Goal: Task Accomplishment & Management: Manage account settings

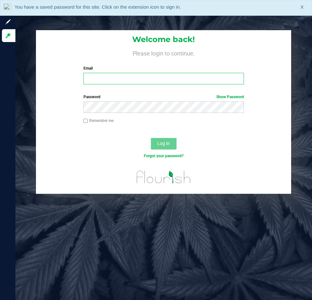
click at [114, 82] on input "Email" at bounding box center [163, 79] width 160 height 12
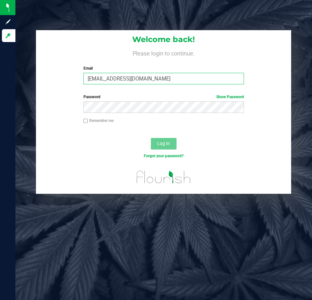
type input "[EMAIL_ADDRESS][DOMAIN_NAME]"
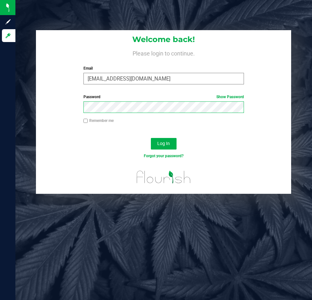
click at [151, 138] on button "Log In" at bounding box center [164, 144] width 26 height 12
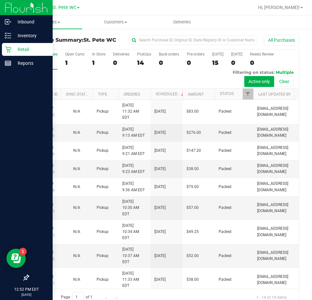
click at [8, 51] on icon at bounding box center [8, 49] width 6 height 6
click at [5, 46] on icon at bounding box center [8, 49] width 6 height 6
click at [13, 46] on p "Retail" at bounding box center [30, 50] width 38 height 8
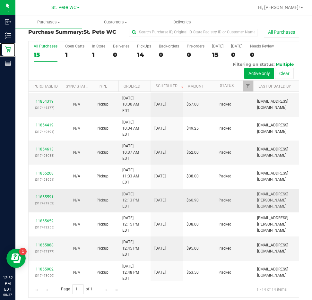
scroll to position [12, 0]
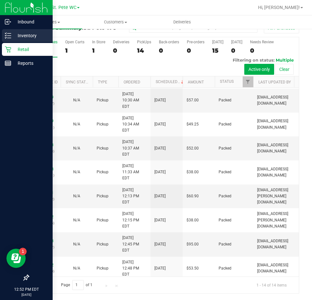
click at [7, 37] on icon at bounding box center [8, 35] width 6 height 6
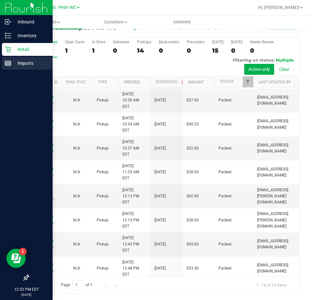
click at [21, 67] on div "Reports" at bounding box center [27, 63] width 51 height 13
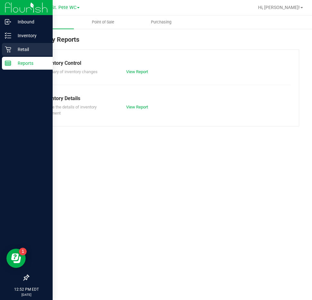
click at [29, 48] on p "Retail" at bounding box center [30, 50] width 38 height 8
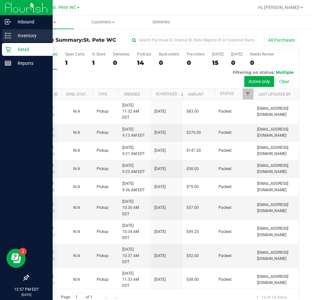
click at [12, 38] on p "Inventory" at bounding box center [30, 36] width 38 height 8
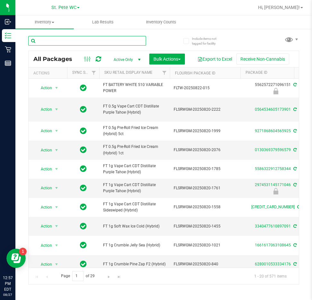
click at [61, 39] on input "text" at bounding box center [87, 41] width 118 height 10
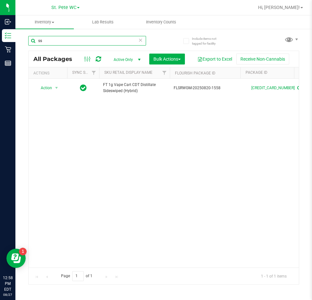
type input "s"
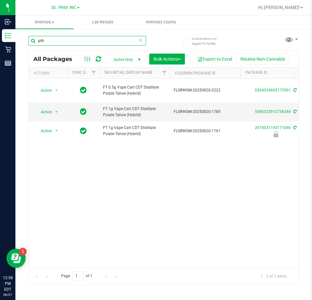
type input "pth"
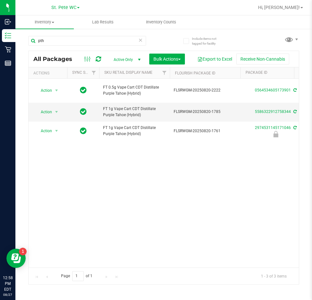
click at [232, 195] on div "Action Action Create package Edit attributes Global inventory Locate package Lo…" at bounding box center [164, 173] width 270 height 189
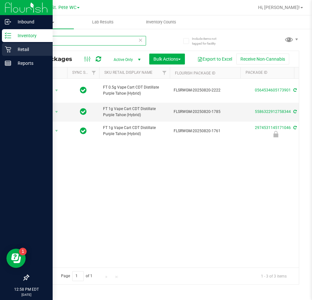
drag, startPoint x: 72, startPoint y: 43, endPoint x: 2, endPoint y: 43, distance: 69.9
click at [2, 43] on div "Inbound Inventory Retail Reports 12:58 PM EDT 08/27/2025 08/27 St. Pete WC Hi, …" at bounding box center [156, 150] width 312 height 300
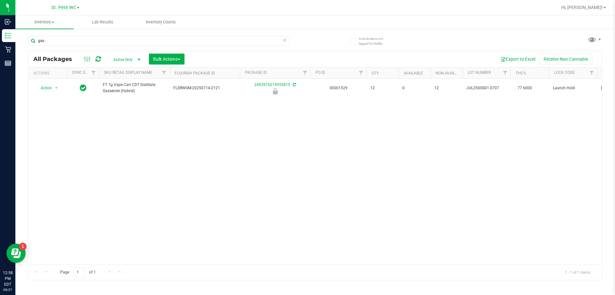
drag, startPoint x: 333, startPoint y: 156, endPoint x: 441, endPoint y: 46, distance: 154.3
click at [311, 147] on div "Action Action Edit attributes Global inventory Locate package Package audit log…" at bounding box center [316, 172] width 574 height 186
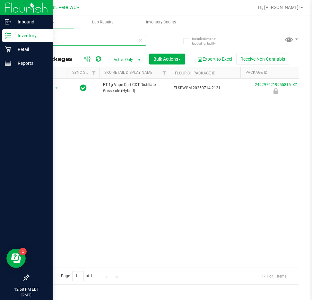
drag, startPoint x: 89, startPoint y: 39, endPoint x: 2, endPoint y: 30, distance: 87.4
click at [2, 30] on div "Inbound Inventory Retail Reports 12:58 PM EDT 08/27/2025 08/27 St. Pete WC Hi, …" at bounding box center [156, 150] width 312 height 300
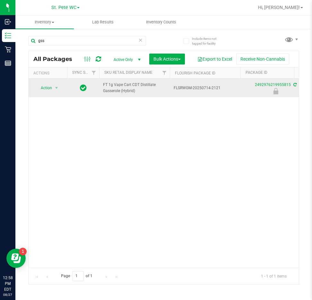
drag, startPoint x: 110, startPoint y: 162, endPoint x: 110, endPoint y: 96, distance: 65.4
click at [110, 162] on div "Action Action Edit attributes Global inventory Locate package Package audit log…" at bounding box center [164, 173] width 270 height 189
drag, startPoint x: 137, startPoint y: 84, endPoint x: 111, endPoint y: 86, distance: 26.7
click at [111, 86] on span "FT 1g Vape Cart CDT Distillate Gasserole (Hybrid)" at bounding box center [134, 88] width 63 height 12
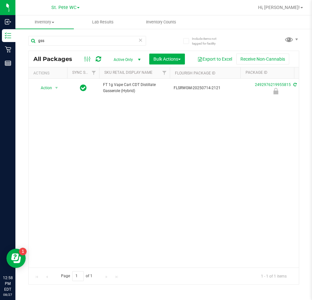
click at [130, 101] on div "Action Action Edit attributes Global inventory Locate package Package audit log…" at bounding box center [164, 173] width 270 height 189
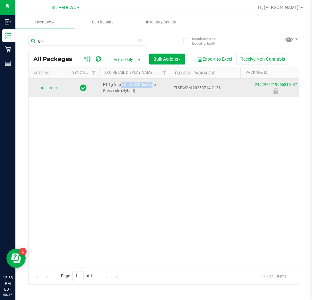
drag, startPoint x: 137, startPoint y: 84, endPoint x: 103, endPoint y: 87, distance: 34.7
click at [103, 87] on span "FT 1g Vape Cart CDT Distillate Gasserole (Hybrid)" at bounding box center [134, 88] width 63 height 12
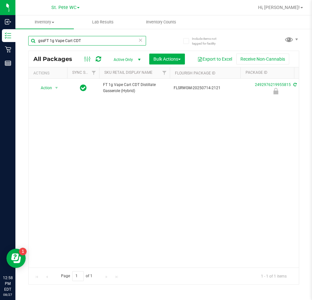
click at [40, 38] on input "gssFT 1g Vape Cart CDT" at bounding box center [87, 41] width 118 height 10
click at [46, 39] on input "gssFT 1g Vape Cart CDT" at bounding box center [87, 41] width 118 height 10
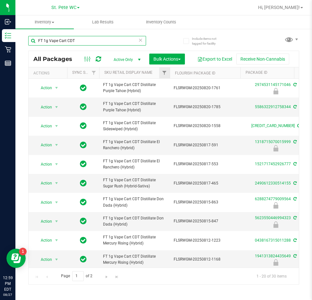
type input "FT 1g Vape Cart CDT"
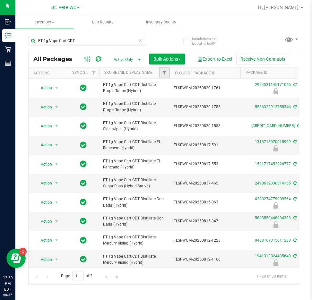
click at [159, 74] on link "Filter" at bounding box center [164, 72] width 11 height 11
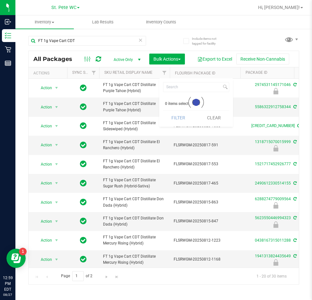
click at [154, 72] on th "Sku Retail Display Name" at bounding box center [134, 72] width 71 height 11
click at [210, 41] on span "Include items not tagged for facility" at bounding box center [208, 41] width 32 height 10
click at [0, 0] on input "Include items not tagged for facility" at bounding box center [0, 0] width 0 height 0
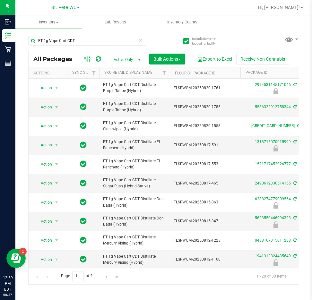
click at [154, 73] on th "Sku Retail Display Name" at bounding box center [134, 72] width 71 height 11
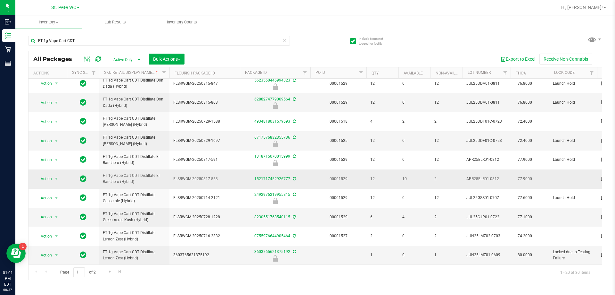
scroll to position [229, 0]
click at [109, 273] on span "Go to the next page" at bounding box center [109, 271] width 5 height 5
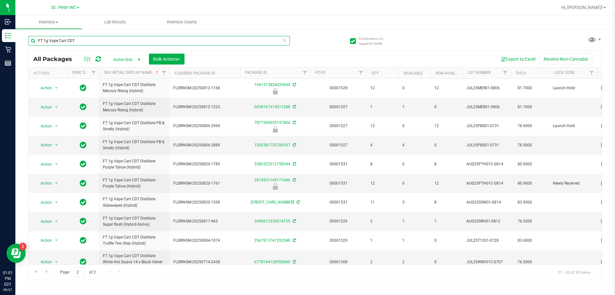
click at [47, 41] on input "FT 1g Vape Cart CDT" at bounding box center [159, 41] width 262 height 10
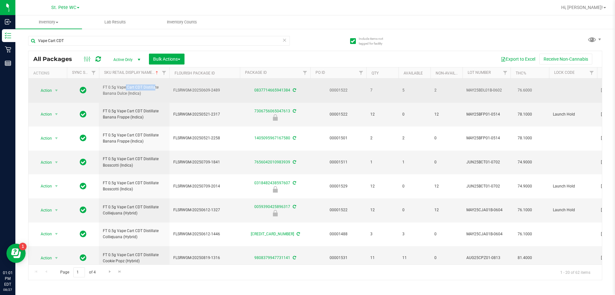
drag, startPoint x: 141, startPoint y: 86, endPoint x: 108, endPoint y: 86, distance: 33.3
click at [108, 85] on span "FT 0.5g Vape Cart CDT Distillate Banana Dulce (Indica)" at bounding box center [134, 90] width 63 height 12
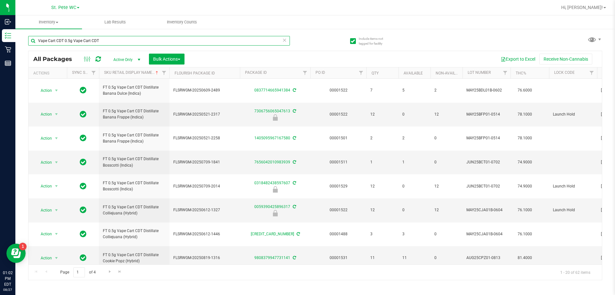
click at [66, 36] on input "Vape Cart CDT 0.5g Vape Cart CDT" at bounding box center [159, 41] width 262 height 10
click at [64, 39] on input "Vape Cart CDT 0.5g Vape Cart CDT" at bounding box center [159, 41] width 262 height 10
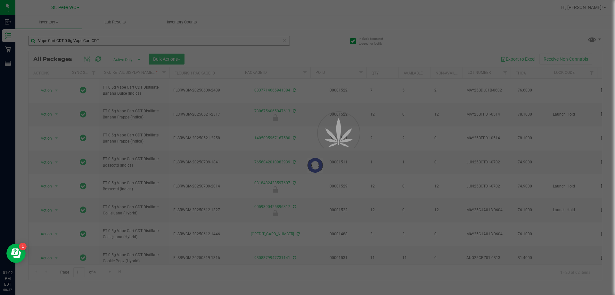
click at [68, 39] on div at bounding box center [307, 147] width 615 height 295
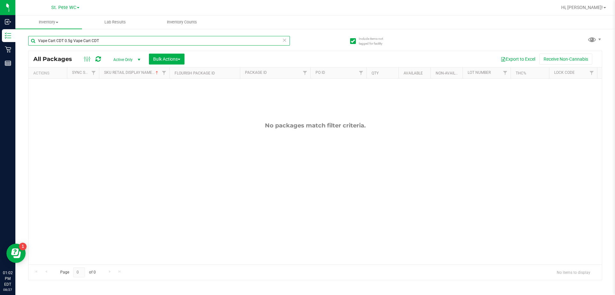
click at [64, 39] on input "Vape Cart CDT 0.5g Vape Cart CDT" at bounding box center [159, 41] width 262 height 10
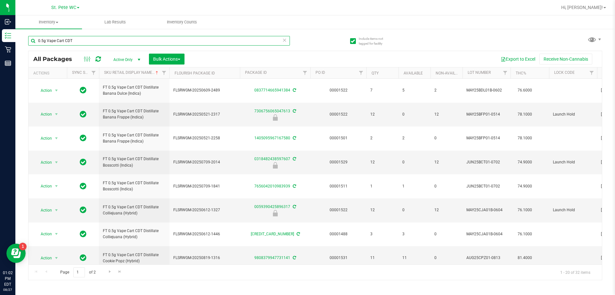
type input "0.5g Vape Cart CDT"
click at [150, 76] on th "Sku Retail Display Name" at bounding box center [134, 72] width 71 height 11
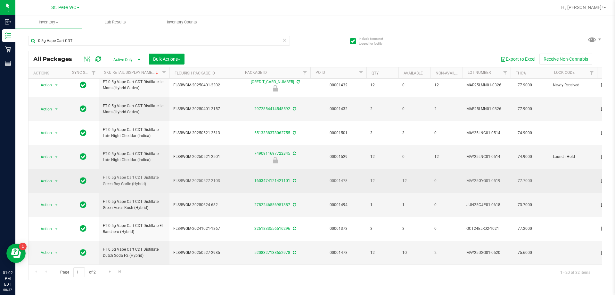
scroll to position [297, 0]
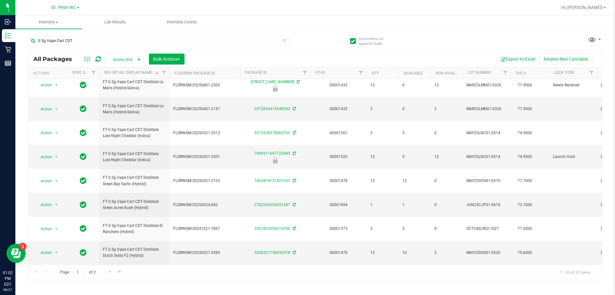
click at [111, 278] on div "Page 1 of 2 1 - 20 of 32 items" at bounding box center [316, 271] width 574 height 15
click at [111, 273] on span "Go to the next page" at bounding box center [109, 271] width 5 height 5
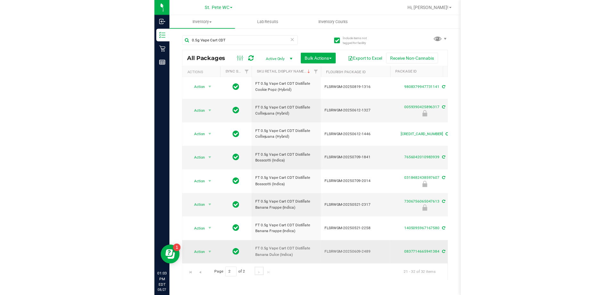
scroll to position [103, 0]
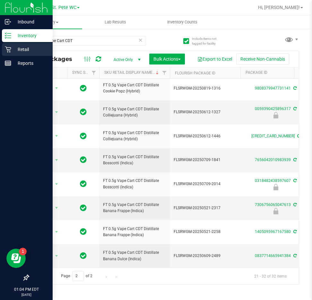
click at [8, 46] on icon at bounding box center [8, 49] width 6 height 6
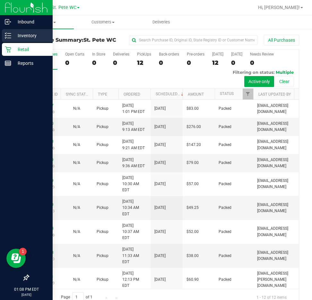
click at [13, 34] on p "Inventory" at bounding box center [30, 36] width 38 height 8
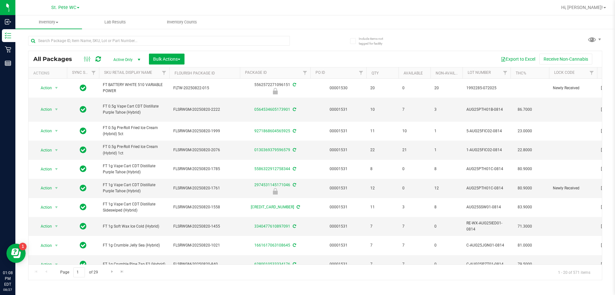
click at [53, 47] on div at bounding box center [159, 43] width 262 height 15
click at [48, 44] on input "text" at bounding box center [159, 41] width 262 height 10
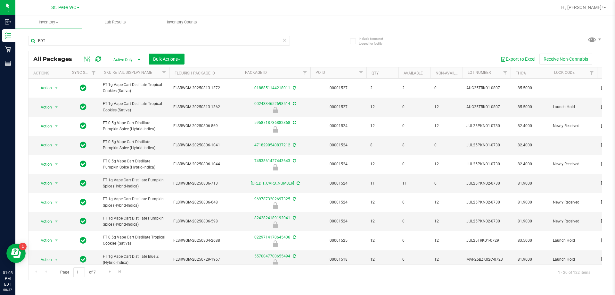
click at [153, 76] on th "Sku Retail Display Name" at bounding box center [134, 72] width 71 height 11
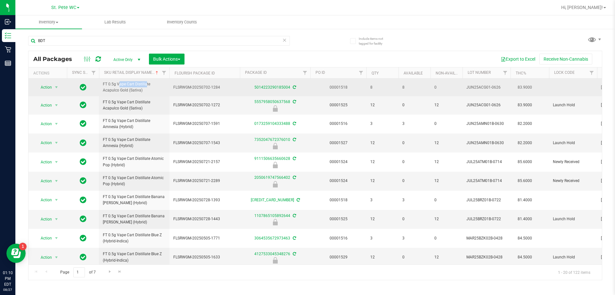
drag, startPoint x: 134, startPoint y: 83, endPoint x: 103, endPoint y: 83, distance: 30.8
click at [103, 83] on span "FT 0.5g Vape Cart Distillate Acapulco Gold (Sativa)" at bounding box center [134, 87] width 63 height 12
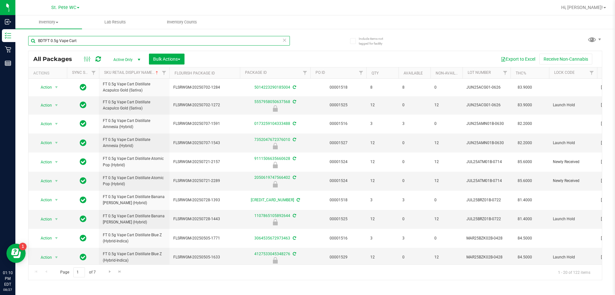
click at [41, 41] on input "BDTFT 0.5g Vape Cart" at bounding box center [159, 41] width 262 height 10
click at [45, 41] on input "BDTFT 0.5g Vape Cart" at bounding box center [159, 41] width 262 height 10
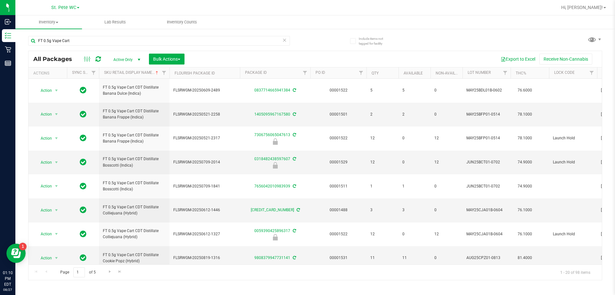
click at [156, 70] on th "Sku Retail Display Name" at bounding box center [134, 72] width 71 height 11
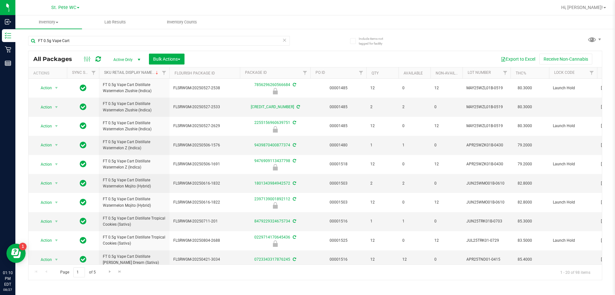
click at [153, 72] on link "Sku Retail Display Name" at bounding box center [131, 72] width 55 height 4
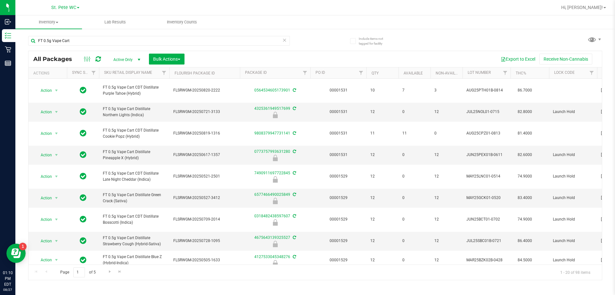
click at [155, 74] on th "Sku Retail Display Name" at bounding box center [134, 72] width 71 height 11
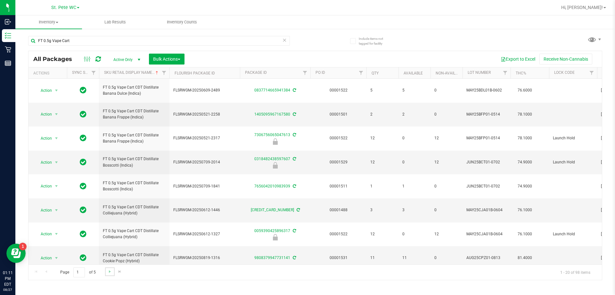
click at [111, 274] on link "Go to the next page" at bounding box center [109, 271] width 9 height 9
click at [109, 274] on link "Go to the next page" at bounding box center [109, 271] width 9 height 9
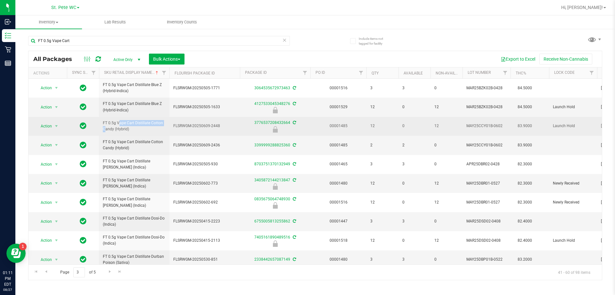
drag, startPoint x: 149, startPoint y: 122, endPoint x: 102, endPoint y: 121, distance: 47.1
click at [102, 121] on td "FT 0.5g Vape Cart Distillate Cotton Candy (Hybrid)" at bounding box center [134, 126] width 71 height 19
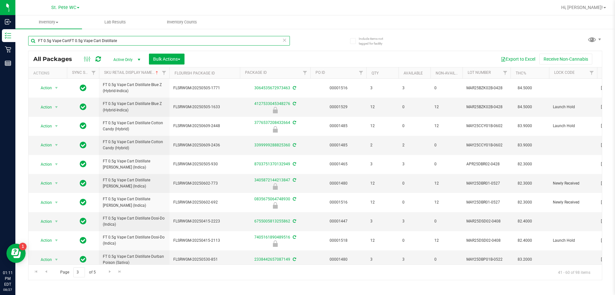
click at [69, 39] on input "FT 0.5g Vape CartFT 0.5g Vape Cart Distillate" at bounding box center [159, 41] width 262 height 10
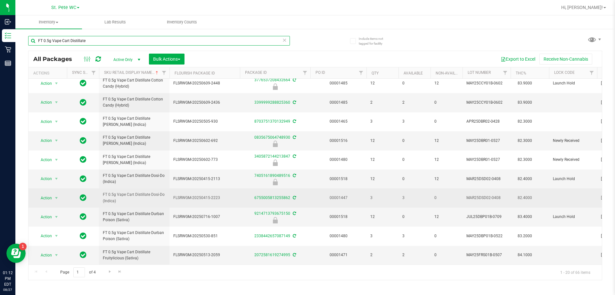
scroll to position [197, 0]
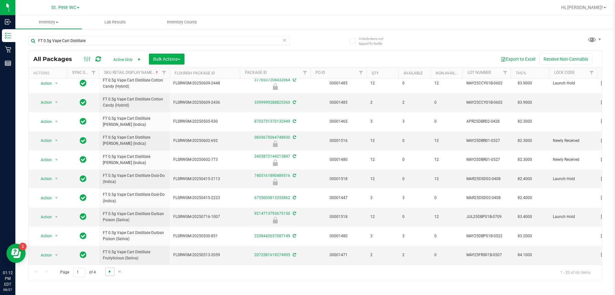
click at [111, 272] on span "Go to the next page" at bounding box center [109, 271] width 5 height 5
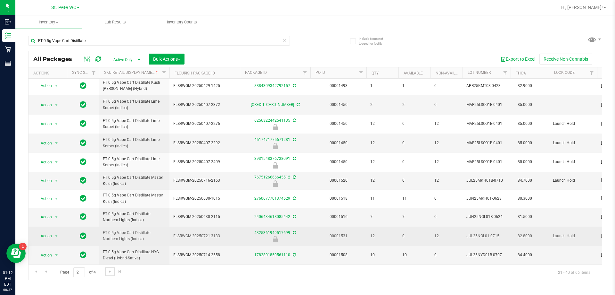
scroll to position [197, 0]
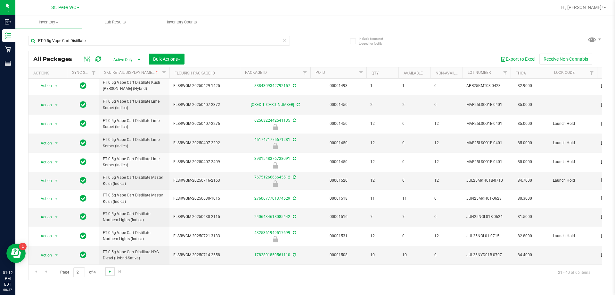
click at [112, 273] on span "Go to the next page" at bounding box center [109, 271] width 5 height 5
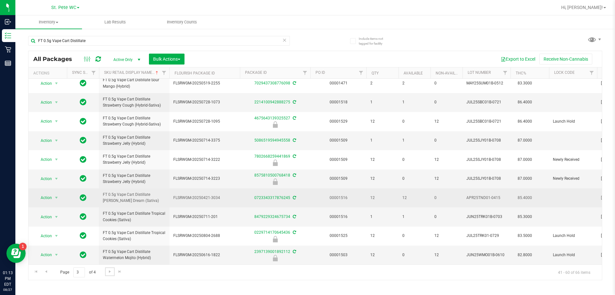
scroll to position [202, 0]
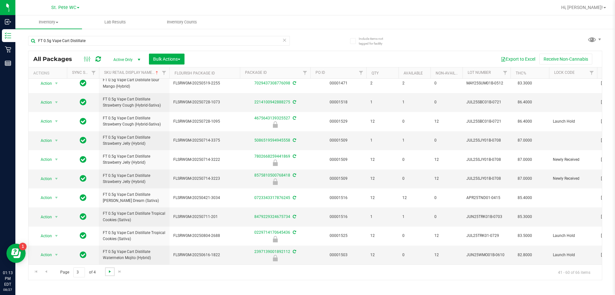
click at [108, 271] on span "Go to the next page" at bounding box center [109, 271] width 5 height 5
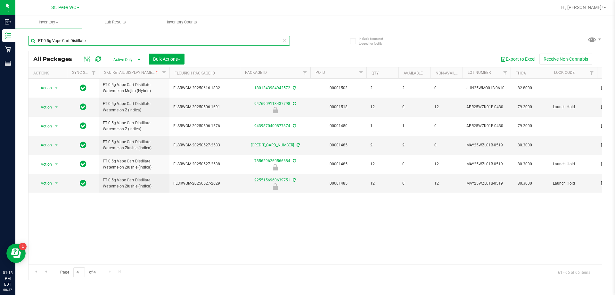
click at [50, 40] on input "FT 0.5g Vape Cart Distillate" at bounding box center [159, 41] width 262 height 10
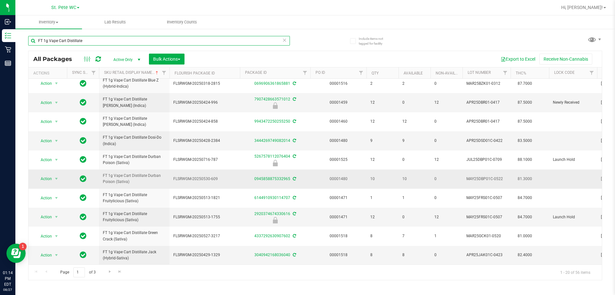
scroll to position [200, 0]
click at [106, 272] on link "Go to the next page" at bounding box center [109, 271] width 9 height 9
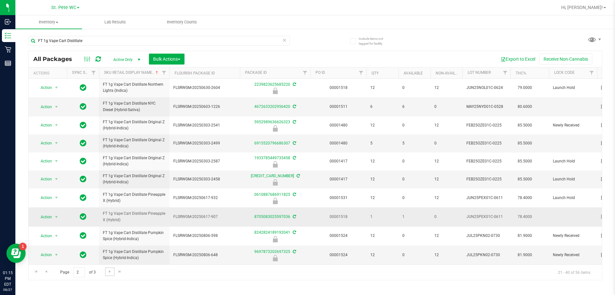
scroll to position [196, 0]
click at [111, 270] on span "Go to the next page" at bounding box center [109, 271] width 5 height 5
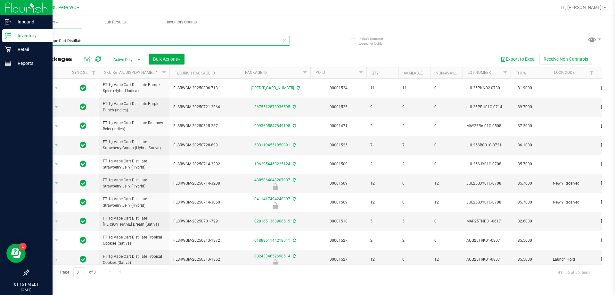
drag, startPoint x: 93, startPoint y: 37, endPoint x: 0, endPoint y: 38, distance: 93.3
click at [0, 38] on div "Inbound Inventory Retail Reports 01:15 PM EDT [DATE] 08/27 St. [PERSON_NAME] WC…" at bounding box center [307, 147] width 615 height 295
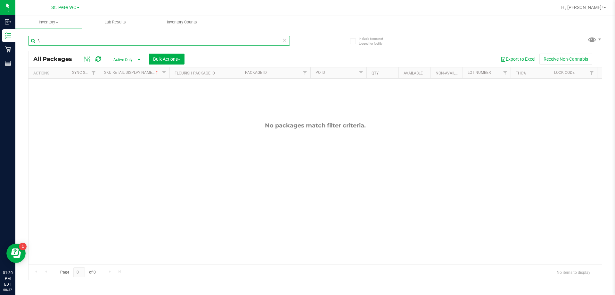
type input "\"
click at [311, 189] on div "No packages match filter criteria." at bounding box center [316, 193] width 574 height 229
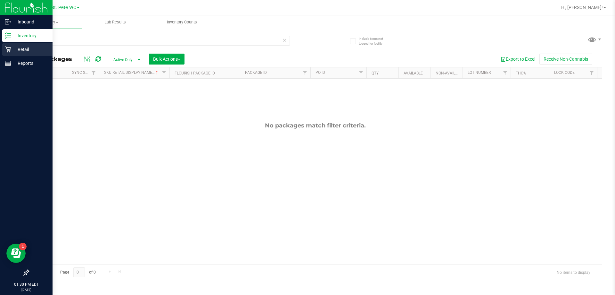
click at [12, 47] on p "Retail" at bounding box center [30, 50] width 38 height 8
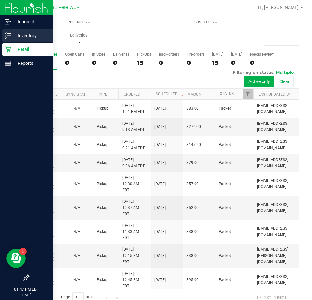
click at [28, 38] on p "Inventory" at bounding box center [30, 36] width 38 height 8
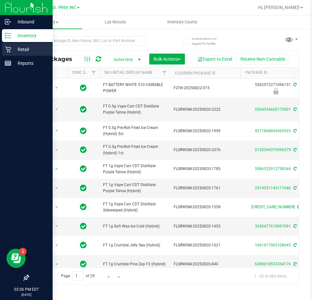
click at [21, 46] on p "Retail" at bounding box center [30, 50] width 38 height 8
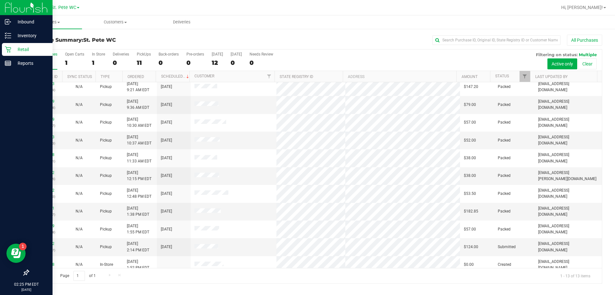
scroll to position [45, 0]
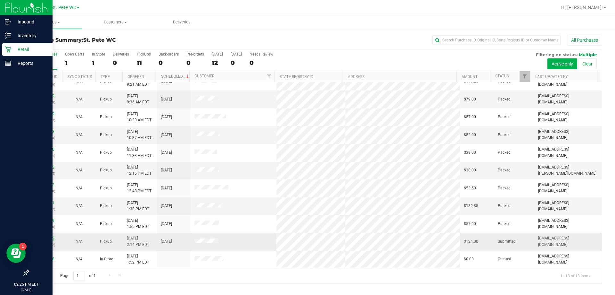
click at [49, 238] on link "11856762" at bounding box center [46, 238] width 18 height 4
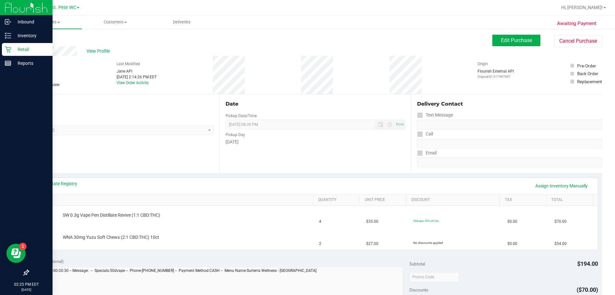
click at [75, 193] on div "View State Registry Assign Inventory Manually" at bounding box center [315, 186] width 565 height 16
click at [76, 180] on link "View State Registry" at bounding box center [58, 183] width 38 height 6
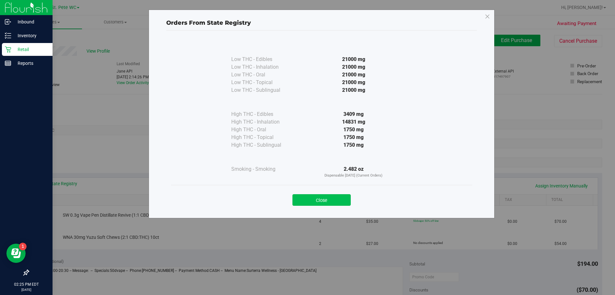
click at [311, 200] on button "Close" at bounding box center [322, 200] width 58 height 12
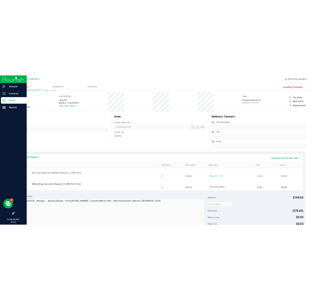
scroll to position [32, 0]
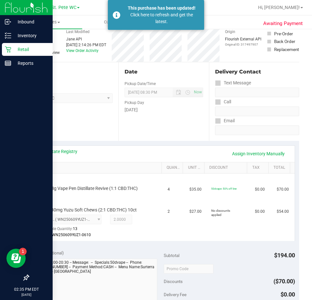
click at [4, 53] on div "Retail" at bounding box center [27, 49] width 51 height 13
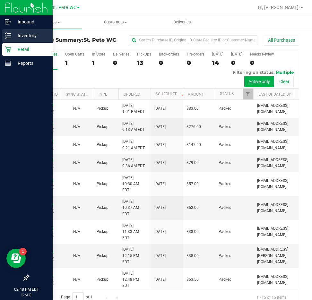
click at [12, 35] on p "Inventory" at bounding box center [30, 36] width 38 height 8
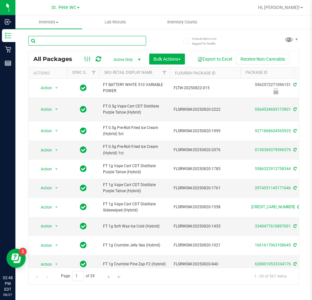
click at [43, 41] on input "text" at bounding box center [87, 41] width 118 height 10
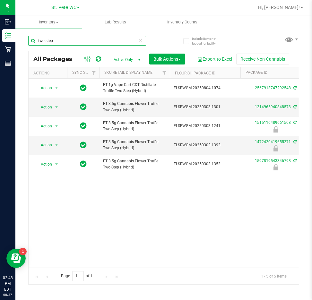
type input "two step"
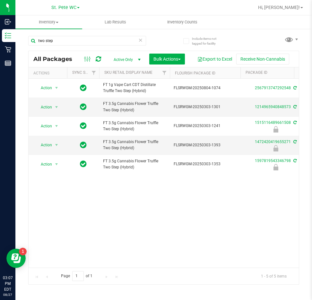
click at [94, 224] on div "Action Action Create package Edit attributes Global inventory Locate package Lo…" at bounding box center [164, 173] width 270 height 189
click at [199, 26] on uib-tab-heading "Inventory Counts" at bounding box center [182, 22] width 66 height 13
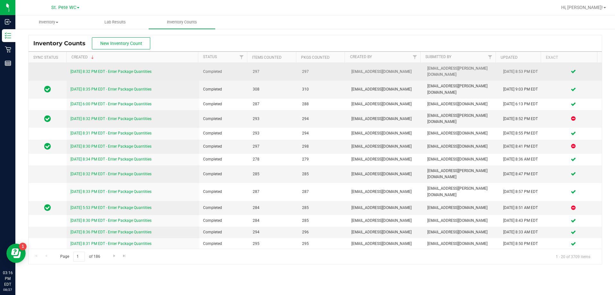
click at [120, 69] on link "[DATE] 8:32 PM EDT - Enter Package Quantities" at bounding box center [111, 71] width 81 height 4
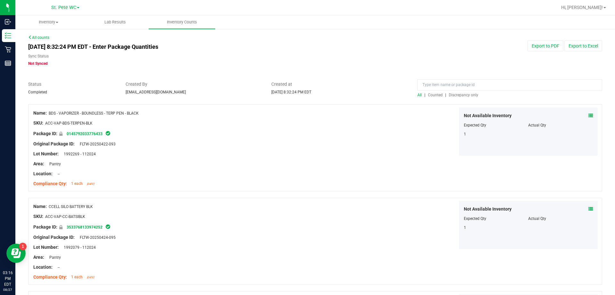
click at [311, 97] on div "All | Counted | Discrepancy only" at bounding box center [510, 95] width 185 height 6
click at [311, 96] on span "Discrepancy only" at bounding box center [463, 95] width 29 height 4
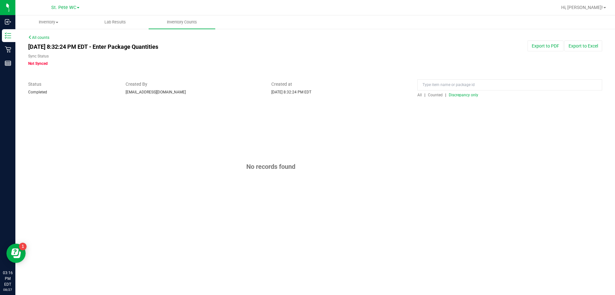
click at [311, 94] on span "All" at bounding box center [420, 95] width 4 height 4
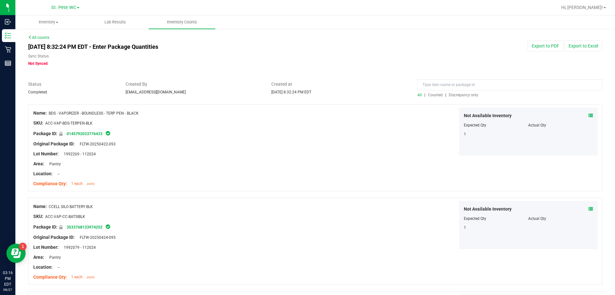
click at [38, 37] on link "All counts" at bounding box center [38, 37] width 21 height 4
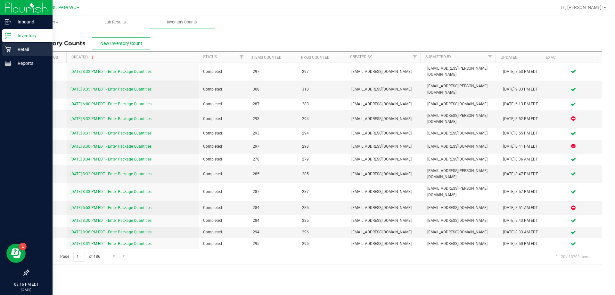
click at [9, 54] on div "Retail" at bounding box center [27, 49] width 51 height 13
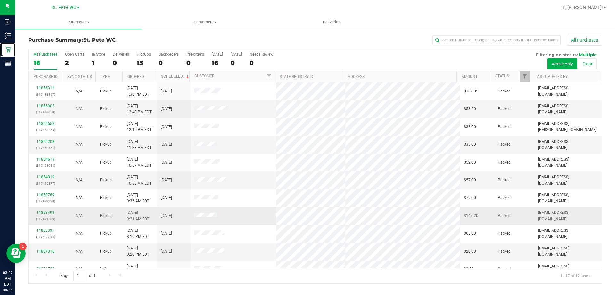
scroll to position [116, 0]
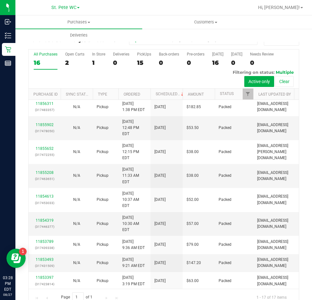
click at [144, 13] on div at bounding box center [184, 7] width 139 height 12
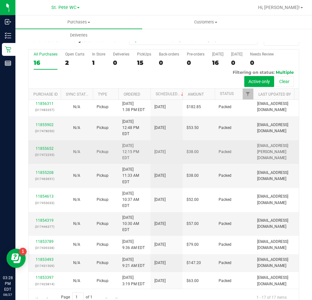
drag, startPoint x: 11, startPoint y: 246, endPoint x: 143, endPoint y: 130, distance: 175.5
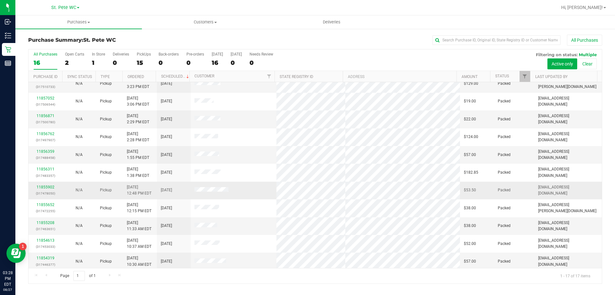
scroll to position [0, 0]
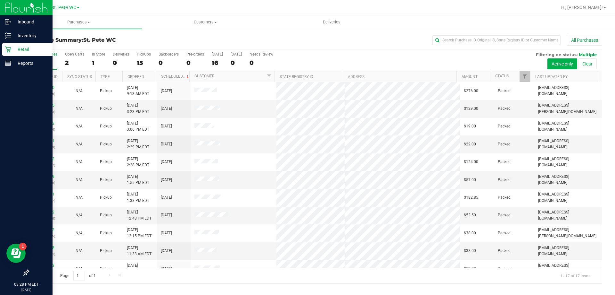
click at [12, 50] on p "Retail" at bounding box center [30, 50] width 38 height 8
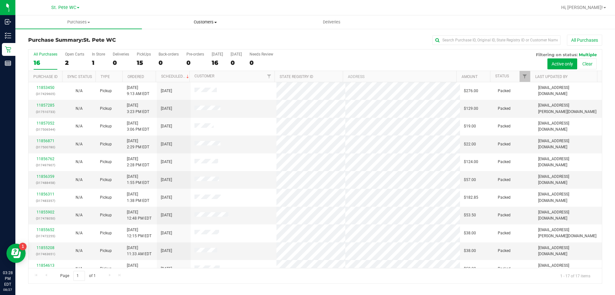
click at [204, 20] on span "Customers" at bounding box center [205, 22] width 126 height 6
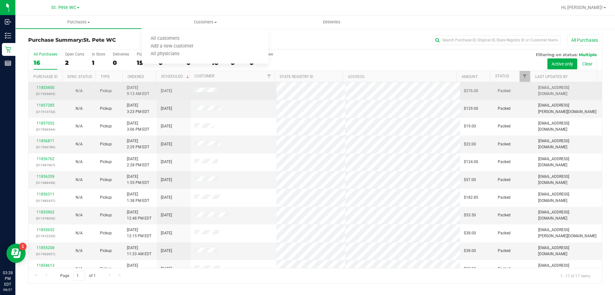
click at [123, 89] on td "[DATE] 9:13 AM EDT" at bounding box center [140, 91] width 34 height 18
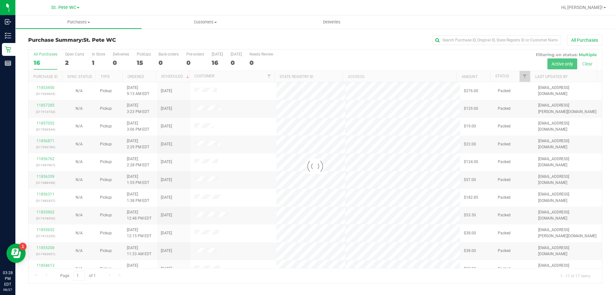
click at [44, 90] on div at bounding box center [316, 166] width 574 height 234
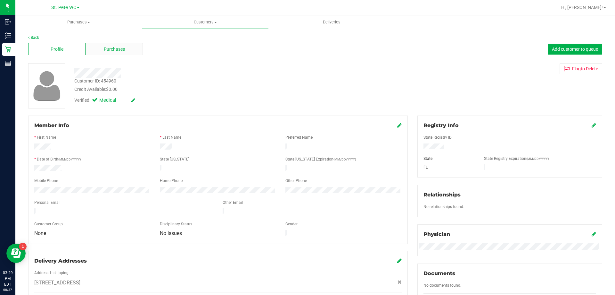
click at [118, 47] on span "Purchases" at bounding box center [114, 49] width 21 height 7
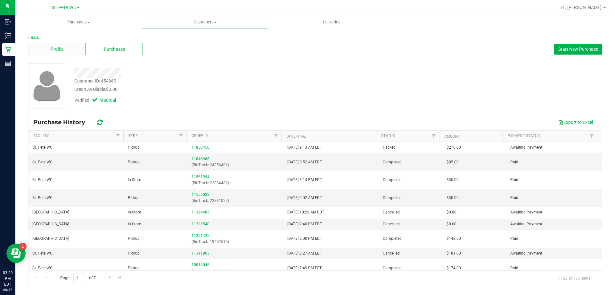
click at [44, 48] on div "Profile" at bounding box center [56, 49] width 57 height 12
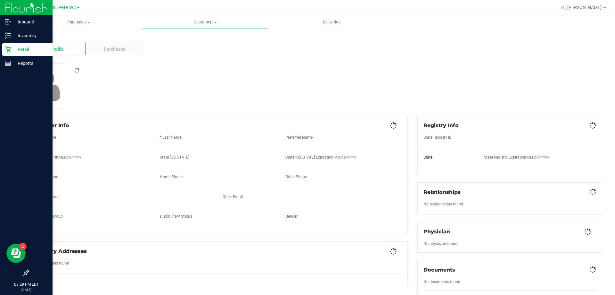
click at [1, 51] on link "Retail" at bounding box center [26, 50] width 53 height 14
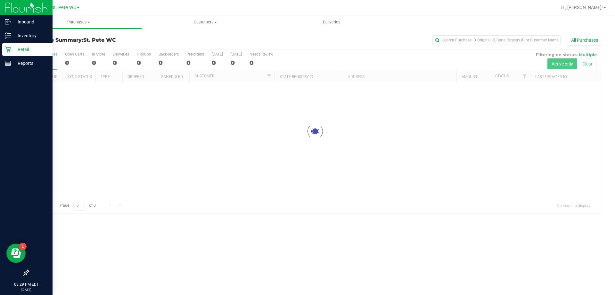
click at [2, 50] on link "Retail" at bounding box center [26, 50] width 53 height 14
